Goal: Communication & Community: Answer question/provide support

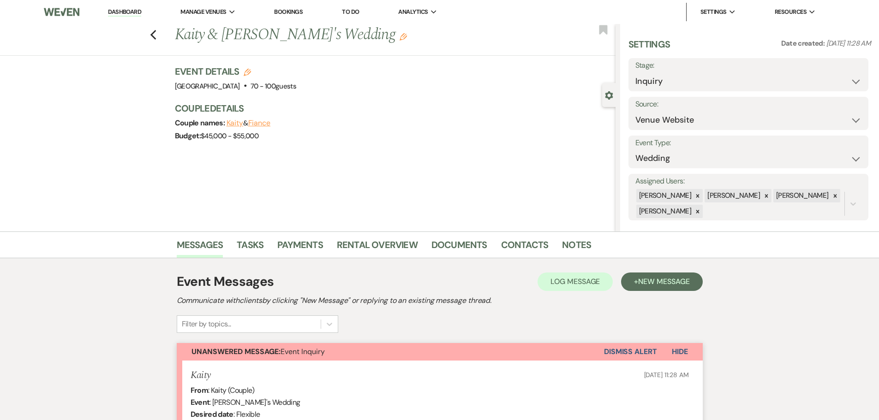
click at [127, 375] on div "Messages Tasks Payments Rental Overview Documents Contacts Notes Event Messages…" at bounding box center [439, 410] width 879 height 356
click at [131, 14] on link "Dashboard" at bounding box center [124, 12] width 33 height 9
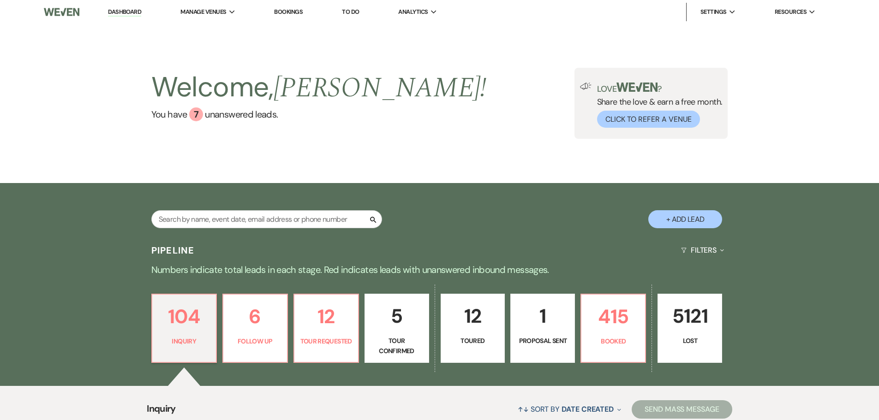
scroll to position [264, 0]
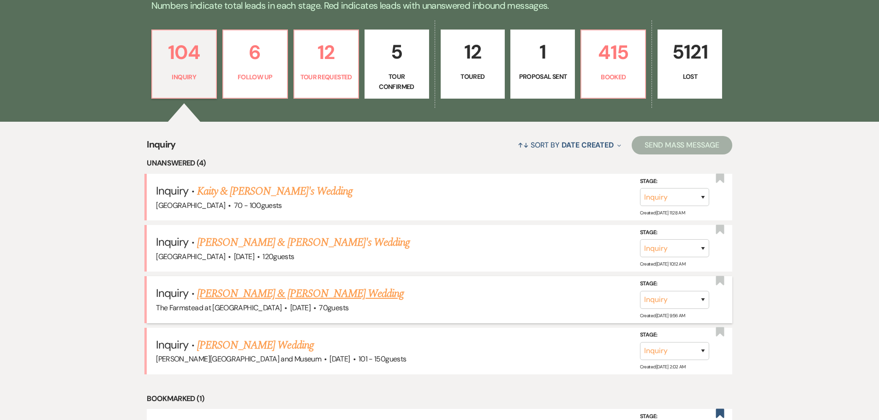
click at [297, 294] on link "[PERSON_NAME] & [PERSON_NAME] Wedding" at bounding box center [300, 294] width 207 height 17
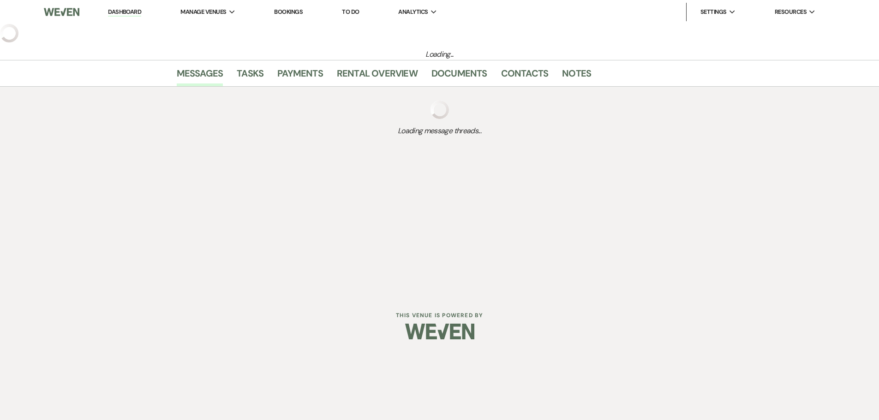
select select "1"
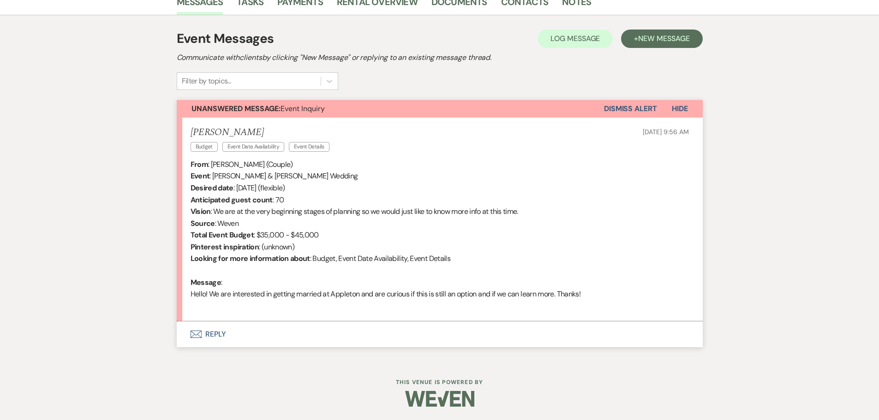
scroll to position [244, 0]
click at [287, 335] on button "Envelope Reply" at bounding box center [440, 334] width 526 height 26
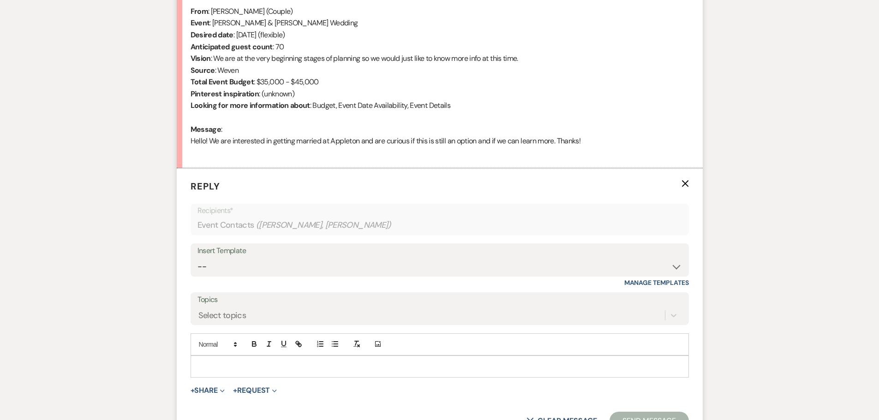
scroll to position [428, 0]
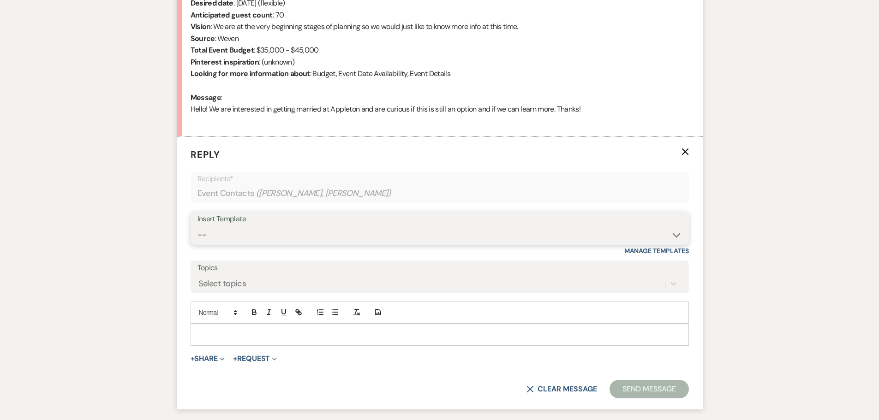
click at [667, 227] on select "-- Wedding Inquiry Response Contract (Pre-Booked Leads) Post Event Thank You 20…" at bounding box center [440, 235] width 485 height 18
select select "505"
click at [198, 226] on select "-- Wedding Inquiry Response Contract (Pre-Booked Leads) Post Event Thank You 20…" at bounding box center [440, 235] width 485 height 18
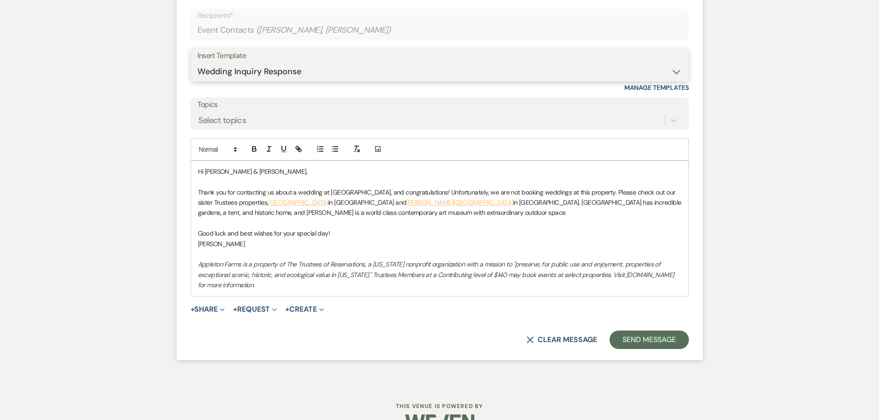
scroll to position [613, 0]
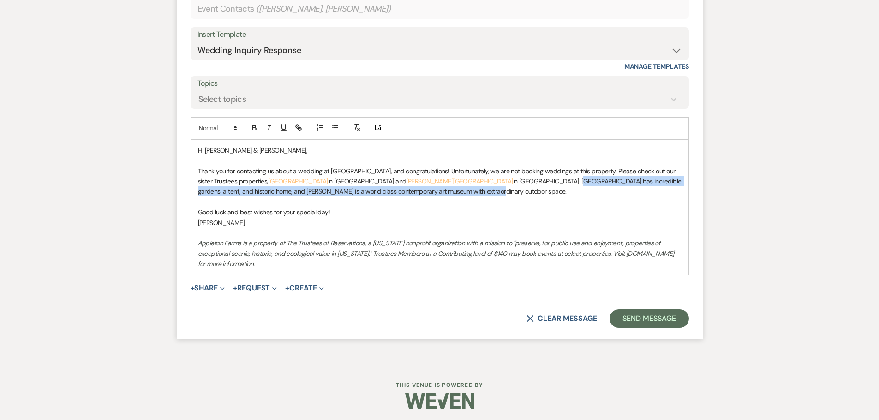
drag, startPoint x: 474, startPoint y: 182, endPoint x: 480, endPoint y: 192, distance: 11.6
click at [480, 192] on p "Thank you for contacting us about a wedding at [GEOGRAPHIC_DATA], and congratul…" at bounding box center [440, 181] width 484 height 31
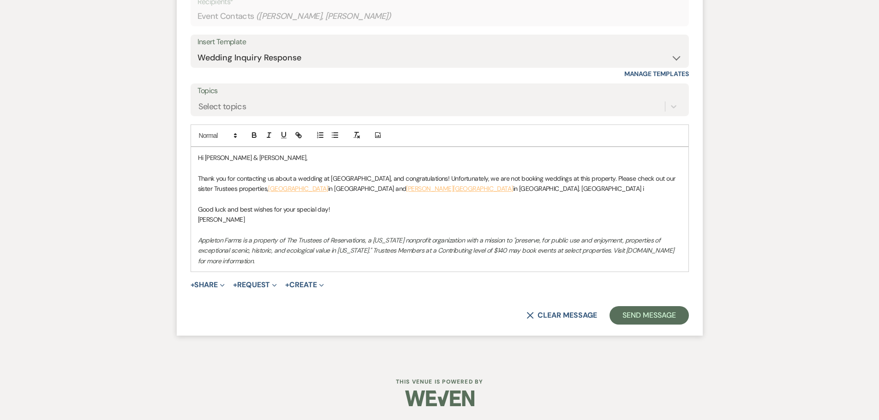
scroll to position [606, 0]
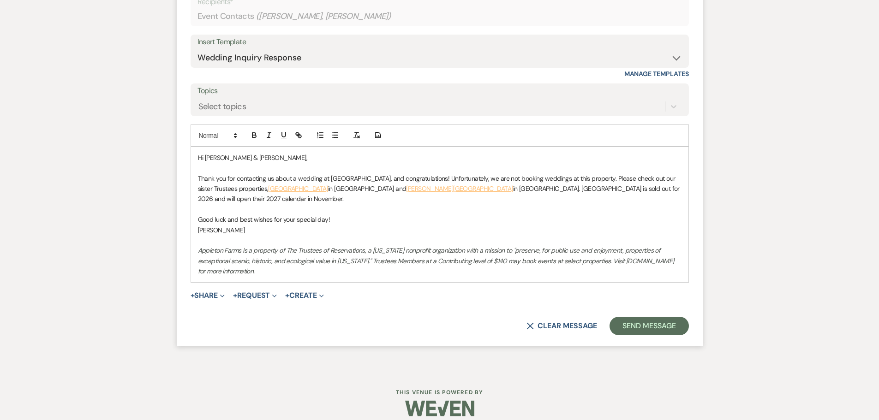
click at [606, 188] on p "Thank you for contacting us about a wedding at [GEOGRAPHIC_DATA], and congratul…" at bounding box center [440, 189] width 484 height 31
click at [649, 190] on p "Thank you for contacting us about a wedding at [GEOGRAPHIC_DATA], and congratul…" at bounding box center [440, 189] width 484 height 31
click at [474, 188] on p "Thank you for contacting us about a wedding at [GEOGRAPHIC_DATA], and congratul…" at bounding box center [440, 189] width 484 height 31
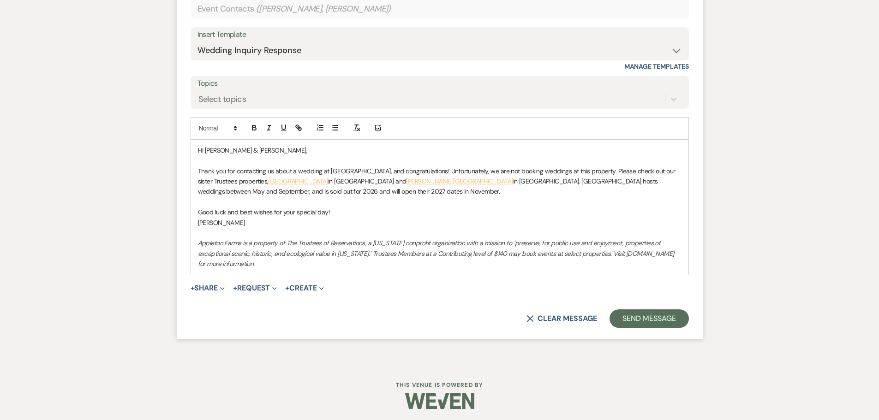
click at [675, 182] on p "Thank you for contacting us about a wedding at [GEOGRAPHIC_DATA], and congratul…" at bounding box center [440, 181] width 484 height 31
click at [334, 191] on p "Thank you for contacting us about a wedding at [GEOGRAPHIC_DATA], and congratul…" at bounding box center [440, 181] width 484 height 31
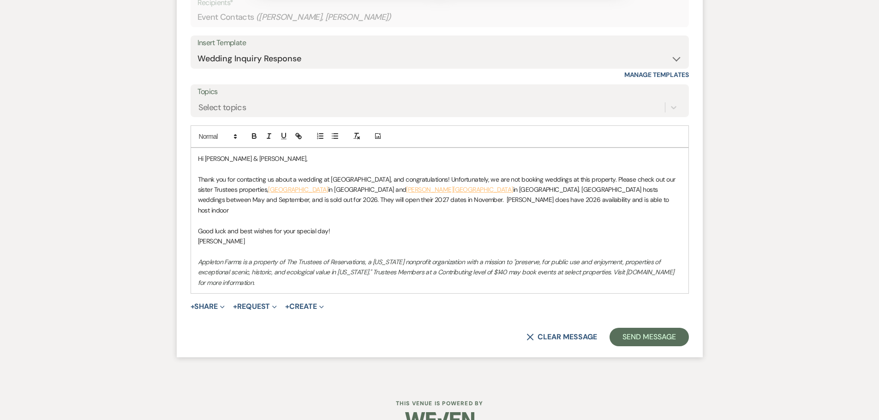
scroll to position [616, 0]
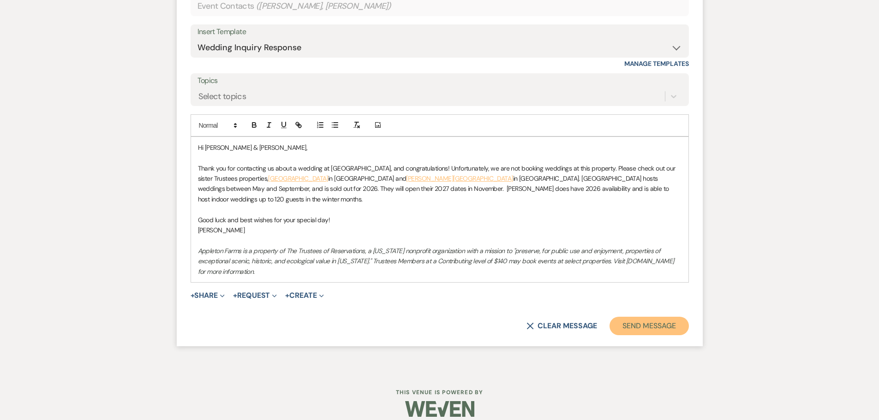
click at [670, 317] on button "Send Message" at bounding box center [649, 326] width 79 height 18
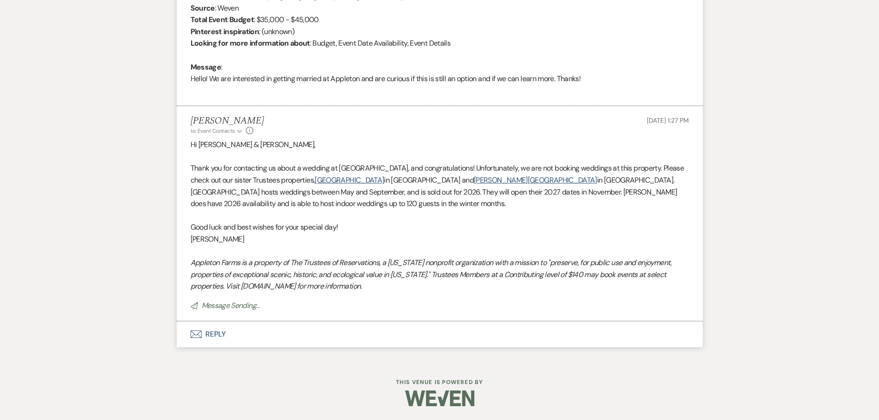
scroll to position [459, 0]
